Goal: Task Accomplishment & Management: Use online tool/utility

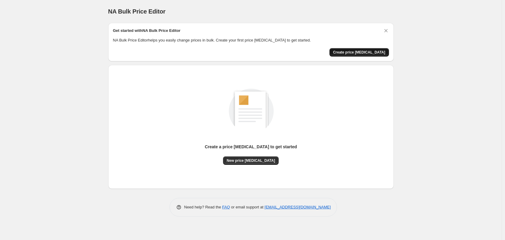
click at [370, 51] on span "Create price [MEDICAL_DATA]" at bounding box center [359, 52] width 52 height 5
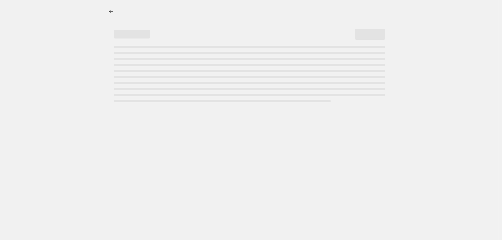
select select "percentage"
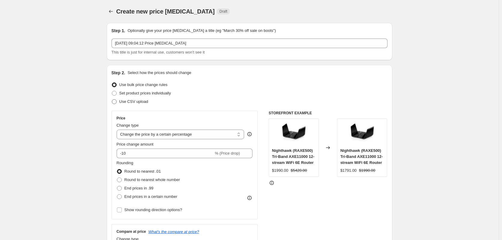
click at [135, 101] on span "Use CSV upload" at bounding box center [133, 101] width 29 height 5
click at [112, 100] on input "Use CSV upload" at bounding box center [112, 99] width 0 height 0
radio input "true"
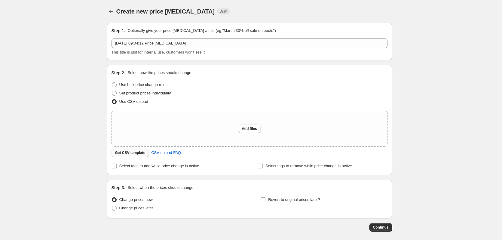
click at [134, 153] on span "Get CSV template" at bounding box center [130, 152] width 30 height 5
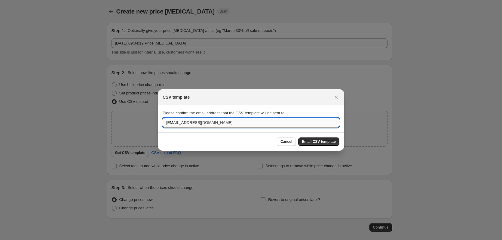
click at [236, 128] on input "[EMAIL_ADDRESS][DOMAIN_NAME]" at bounding box center [251, 123] width 177 height 10
drag, startPoint x: 233, startPoint y: 125, endPoint x: 215, endPoint y: 122, distance: 17.8
click at [221, 122] on input "[EMAIL_ADDRESS][DOMAIN_NAME]" at bounding box center [251, 123] width 177 height 10
drag, startPoint x: 168, startPoint y: 122, endPoint x: 102, endPoint y: 118, distance: 66.6
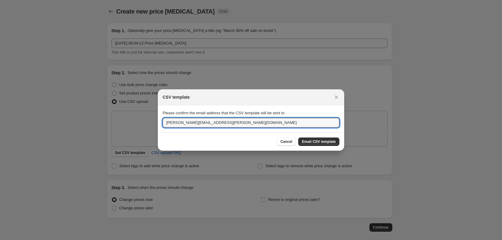
type input "[PERSON_NAME][EMAIL_ADDRESS][PERSON_NAME][DOMAIN_NAME]"
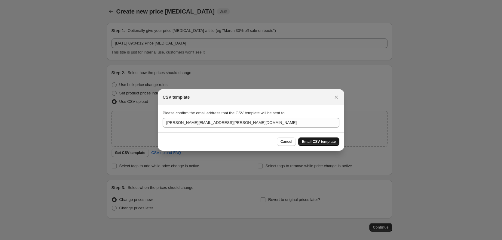
click at [332, 140] on span "Email CSV template" at bounding box center [319, 141] width 34 height 5
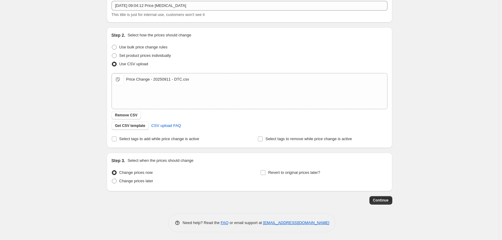
scroll to position [39, 0]
click at [134, 137] on span "Select tags to add while price change is active" at bounding box center [159, 137] width 80 height 5
click at [117, 137] on input "Select tags to add while price change is active" at bounding box center [114, 137] width 5 height 5
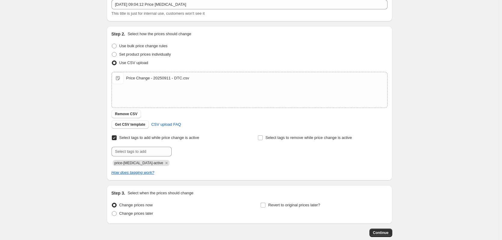
click at [134, 138] on span "Select tags to add while price change is active" at bounding box center [159, 137] width 80 height 5
click at [117, 138] on input "Select tags to add while price change is active" at bounding box center [114, 137] width 5 height 5
checkbox input "false"
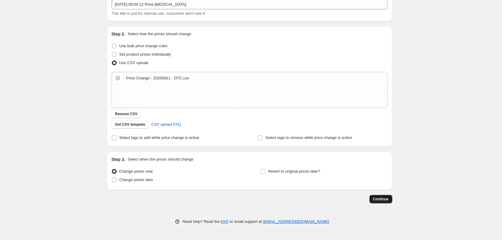
click at [378, 197] on span "Continue" at bounding box center [381, 199] width 16 height 5
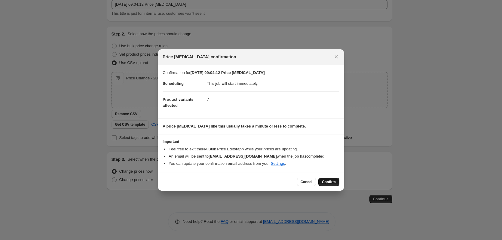
click at [328, 181] on span "Confirm" at bounding box center [329, 182] width 14 height 5
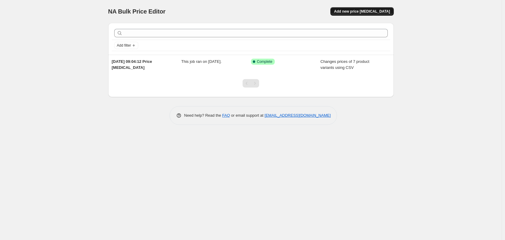
click at [372, 12] on span "Add new price [MEDICAL_DATA]" at bounding box center [362, 11] width 56 height 5
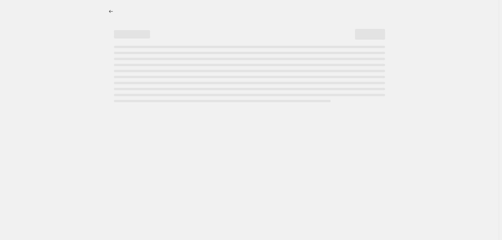
select select "percentage"
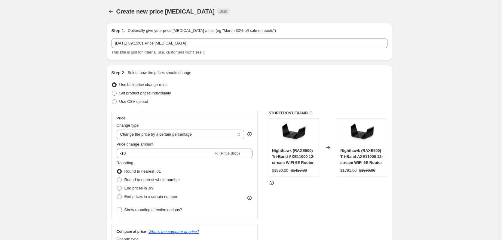
click at [138, 100] on span "Use CSV upload" at bounding box center [133, 101] width 29 height 5
click at [112, 100] on input "Use CSV upload" at bounding box center [112, 99] width 0 height 0
radio input "true"
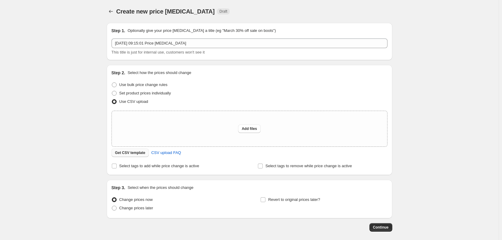
click at [137, 151] on span "Get CSV template" at bounding box center [130, 152] width 30 height 5
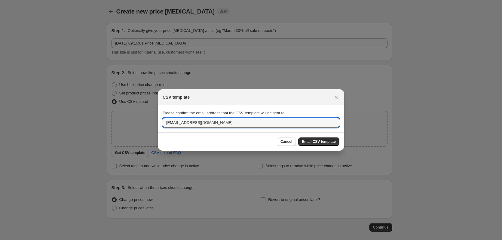
drag, startPoint x: 168, startPoint y: 124, endPoint x: 147, endPoint y: 117, distance: 22.1
type input "[PERSON_NAME][EMAIL_ADDRESS][PERSON_NAME][DOMAIN_NAME]"
click at [315, 145] on button "Email CSV template" at bounding box center [318, 141] width 41 height 8
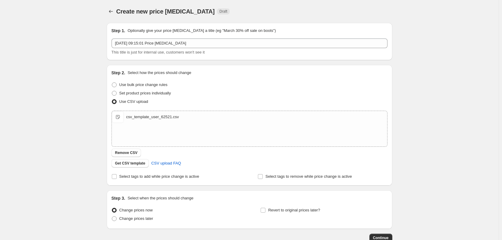
click at [415, 115] on div "Create new price [MEDICAL_DATA]. This page is ready Create new price [MEDICAL_D…" at bounding box center [249, 139] width 499 height 279
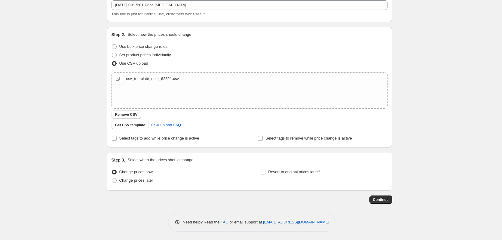
scroll to position [39, 0]
click at [388, 199] on span "Continue" at bounding box center [381, 199] width 16 height 5
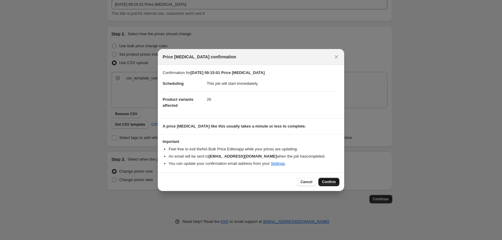
click at [326, 182] on span "Confirm" at bounding box center [329, 182] width 14 height 5
